Goal: Transaction & Acquisition: Purchase product/service

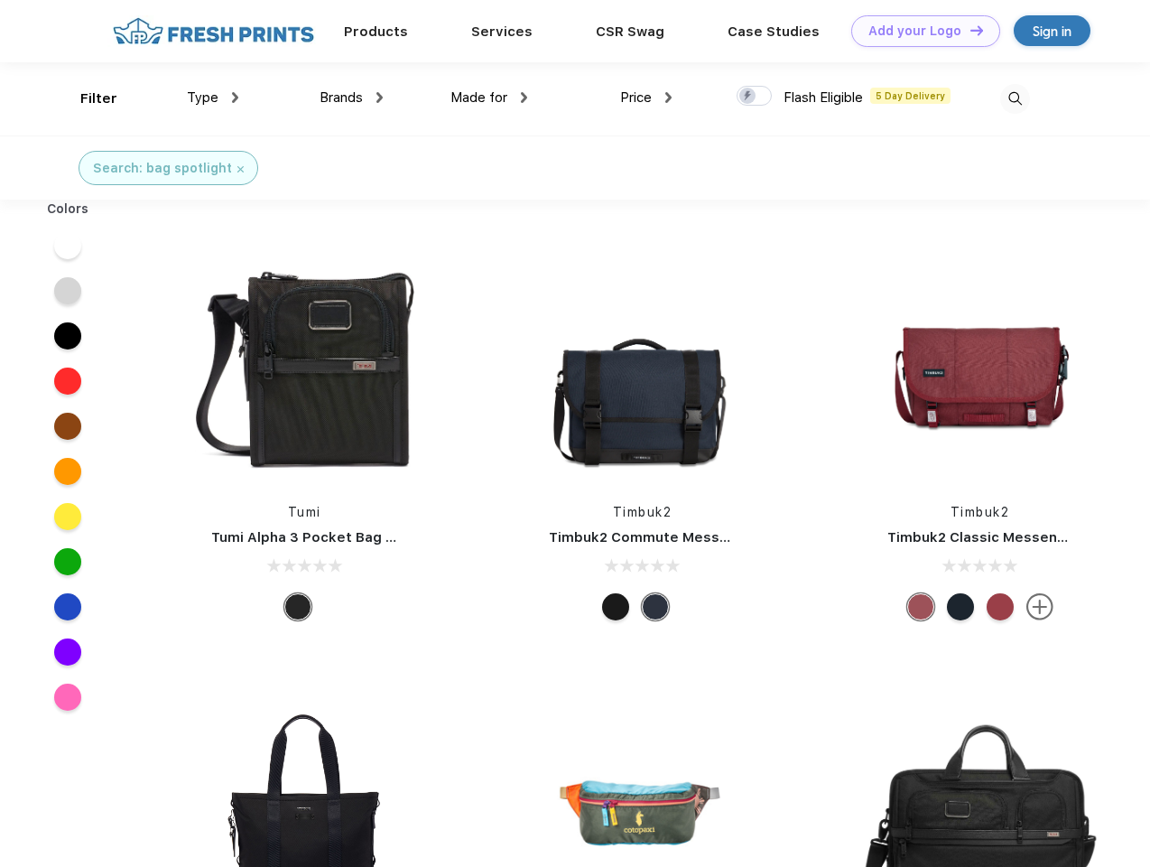
scroll to position [1, 0]
click at [919, 31] on link "Add your Logo Design Tool" at bounding box center [925, 31] width 149 height 32
click at [0, 0] on div "Design Tool" at bounding box center [0, 0] width 0 height 0
click at [969, 30] on link "Add your Logo Design Tool" at bounding box center [925, 31] width 149 height 32
click at [87, 98] on div "Filter" at bounding box center [98, 98] width 37 height 21
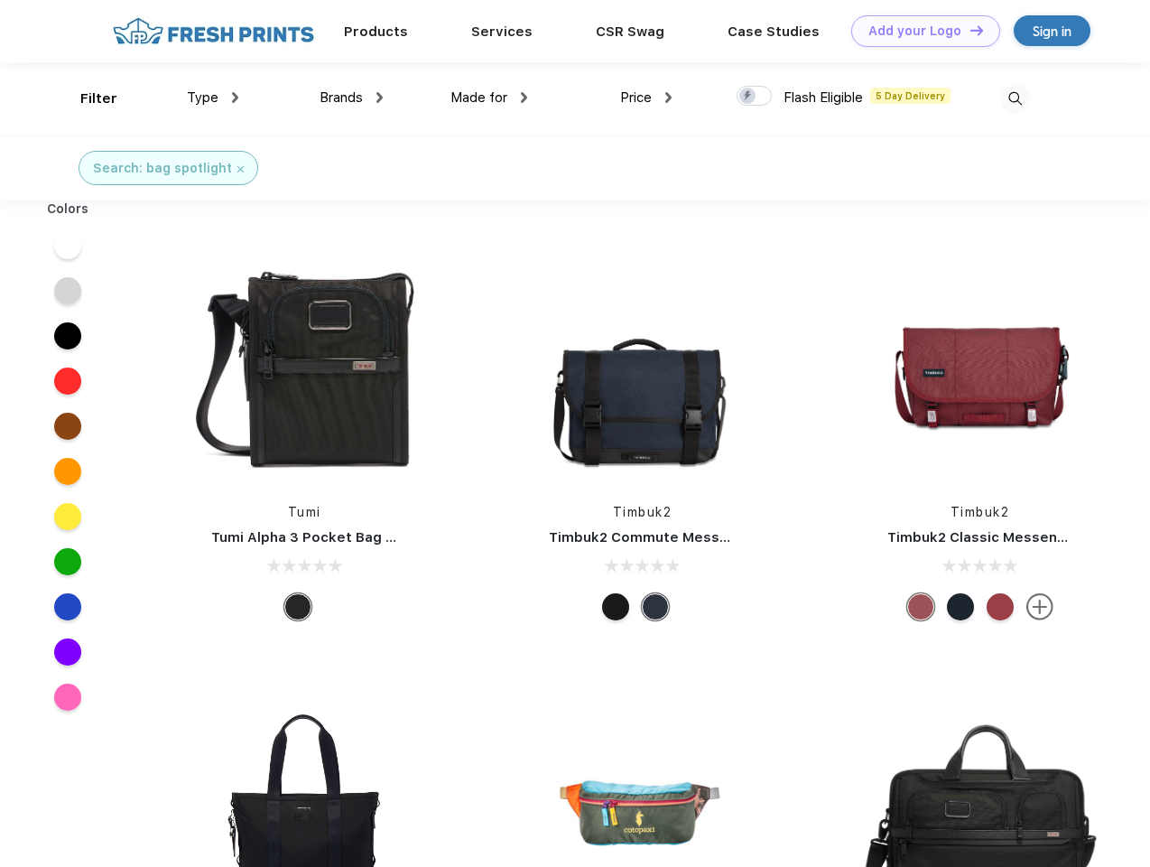
click at [213, 98] on span "Type" at bounding box center [203, 97] width 32 height 16
click at [351, 98] on span "Brands" at bounding box center [341, 97] width 43 height 16
click at [489, 98] on span "Made for" at bounding box center [479, 97] width 57 height 16
click at [646, 98] on span "Price" at bounding box center [636, 97] width 32 height 16
click at [755, 97] on div at bounding box center [754, 96] width 35 height 20
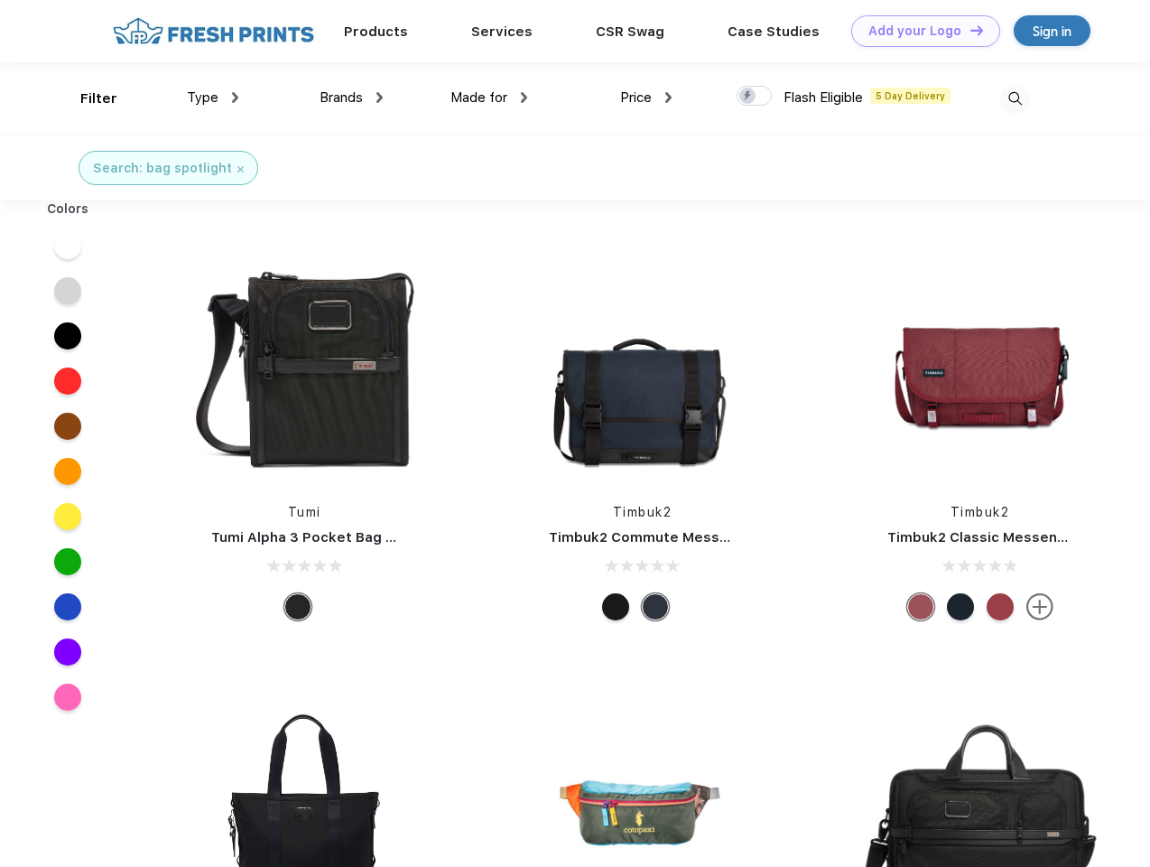
click at [748, 97] on input "checkbox" at bounding box center [743, 91] width 12 height 12
click at [1015, 98] on img at bounding box center [1015, 99] width 30 height 30
